Goal: Task Accomplishment & Management: Manage account settings

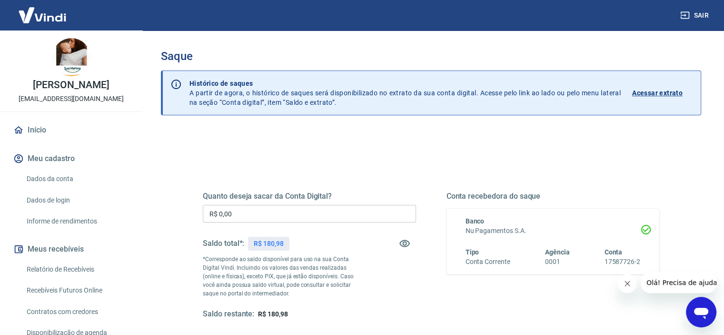
click at [233, 211] on input "R$ 0,00" at bounding box center [309, 214] width 213 height 18
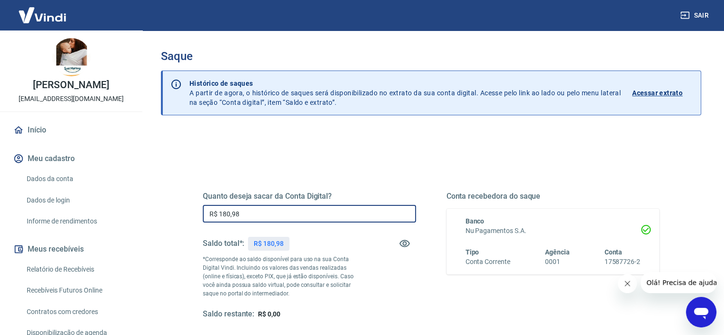
type input "R$ 180,98"
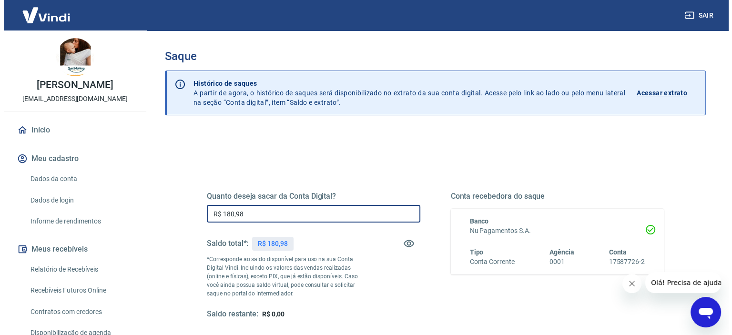
scroll to position [135, 0]
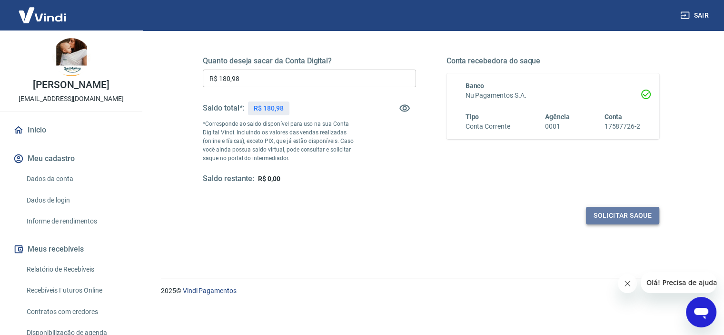
click at [633, 217] on button "Solicitar saque" at bounding box center [622, 216] width 73 height 18
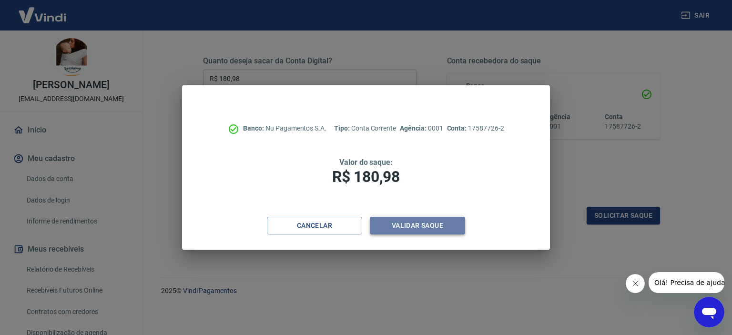
click at [444, 220] on button "Validar saque" at bounding box center [417, 226] width 95 height 18
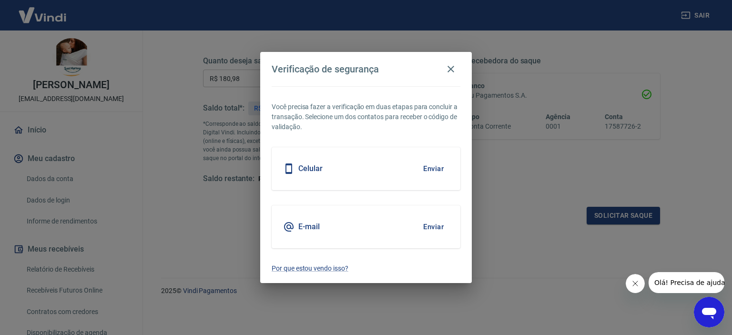
click at [409, 161] on div "Celular Enviar" at bounding box center [365, 168] width 189 height 43
click at [427, 168] on button "Enviar" at bounding box center [433, 169] width 31 height 20
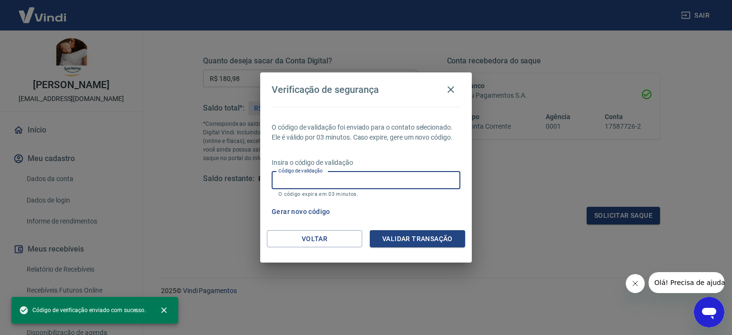
click at [361, 180] on input "Código de validação" at bounding box center [365, 180] width 189 height 18
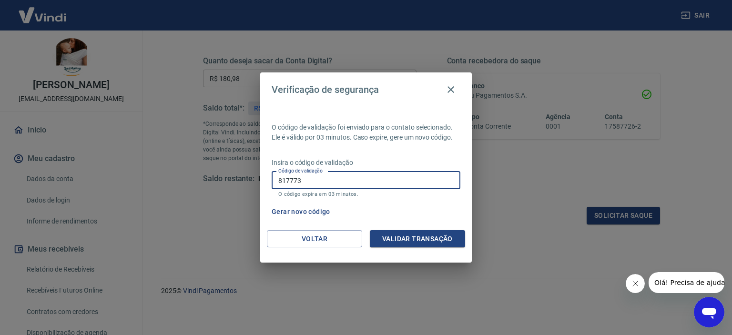
type input "817773"
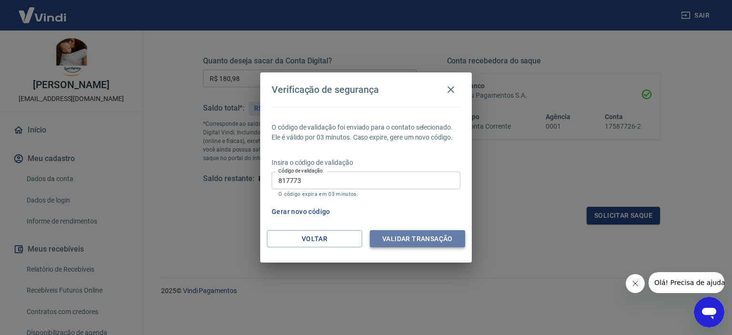
click at [428, 243] on button "Validar transação" at bounding box center [417, 239] width 95 height 18
